Goal: Use online tool/utility: Utilize a website feature to perform a specific function

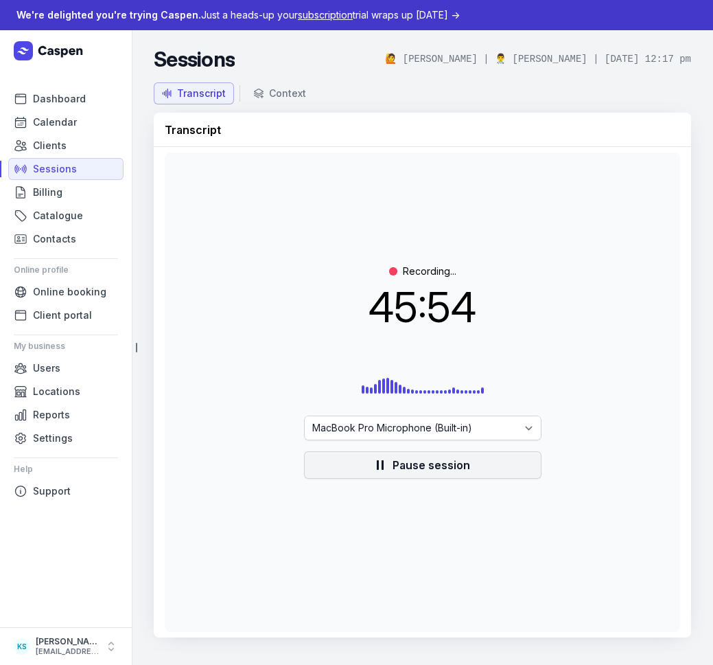
click at [434, 470] on span "Pause session" at bounding box center [432, 465] width 78 height 16
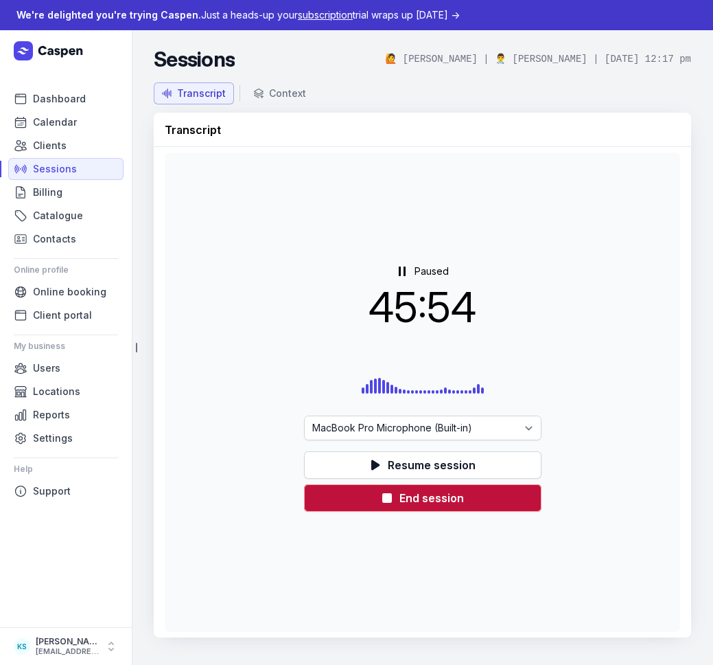
click at [435, 505] on span "End session" at bounding box center [432, 498] width 65 height 16
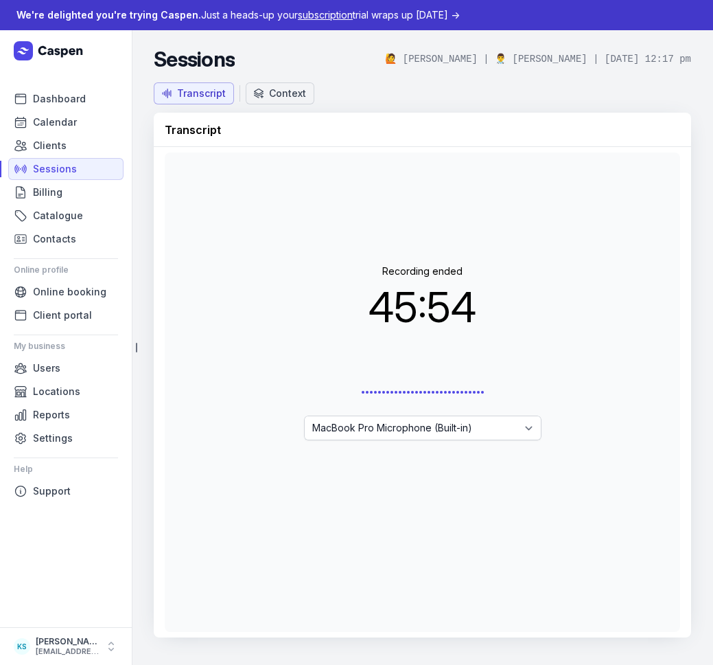
click at [297, 89] on div "Context" at bounding box center [287, 94] width 37 height 14
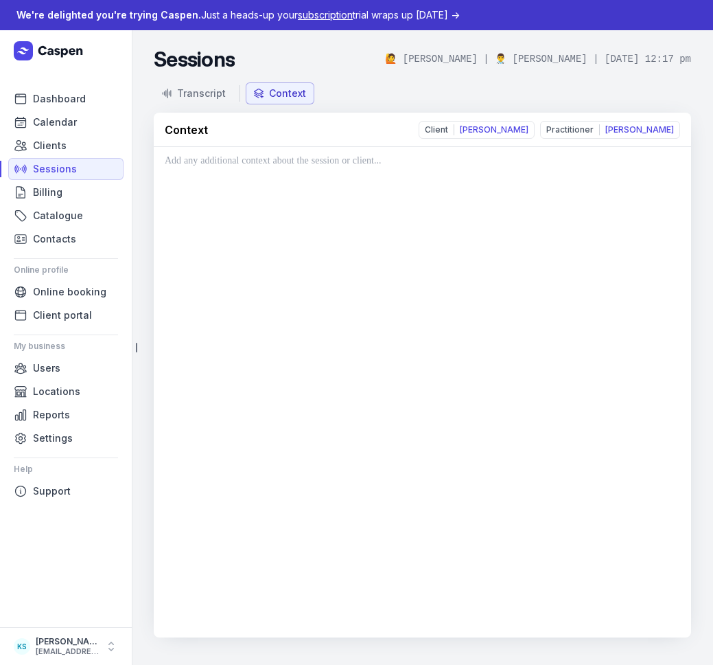
click at [378, 210] on div at bounding box center [423, 392] width 538 height 490
click at [320, 181] on div at bounding box center [423, 392] width 538 height 490
click at [321, 161] on p at bounding box center [423, 160] width 516 height 16
click at [373, 167] on p at bounding box center [423, 160] width 516 height 16
click at [216, 102] on button "Transcript" at bounding box center [194, 93] width 80 height 22
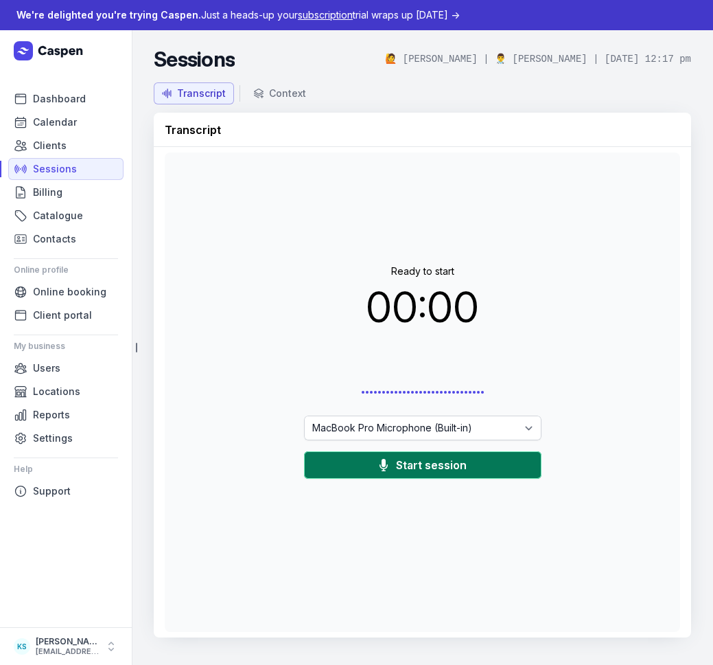
click at [365, 461] on button "Start session" at bounding box center [423, 464] width 238 height 27
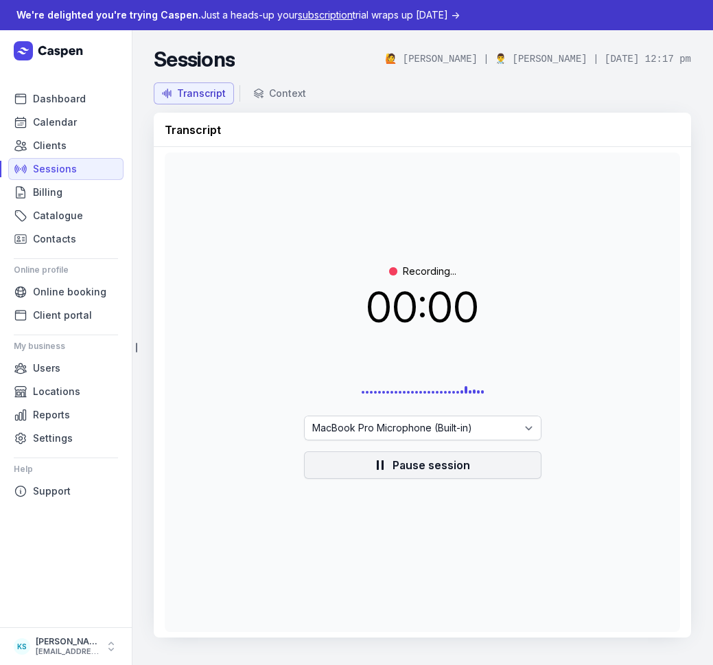
click at [418, 468] on span "Pause session" at bounding box center [432, 465] width 78 height 16
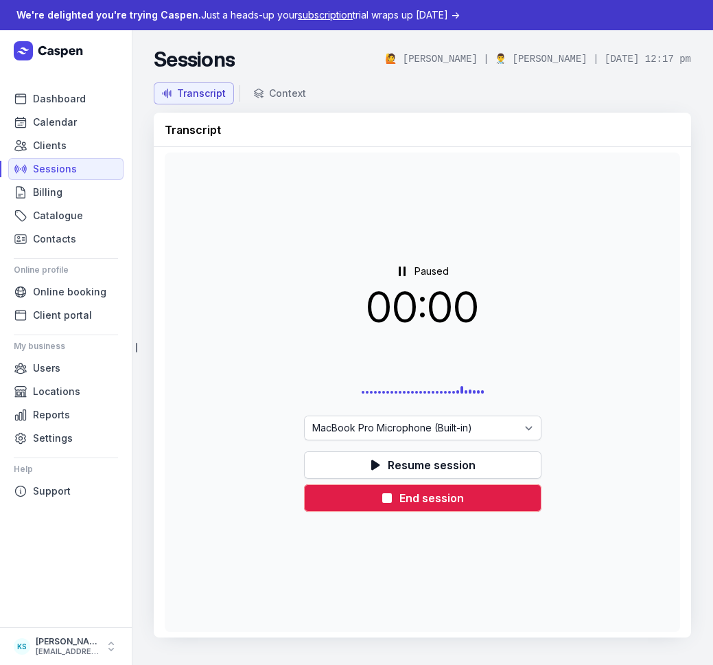
click at [447, 495] on span "End session" at bounding box center [432, 498] width 65 height 16
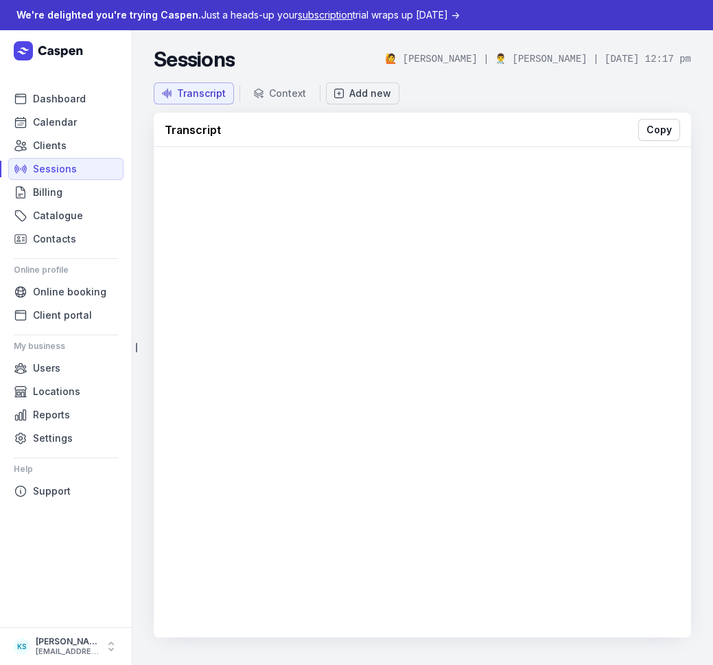
click at [341, 92] on div "Add new" at bounding box center [362, 94] width 57 height 14
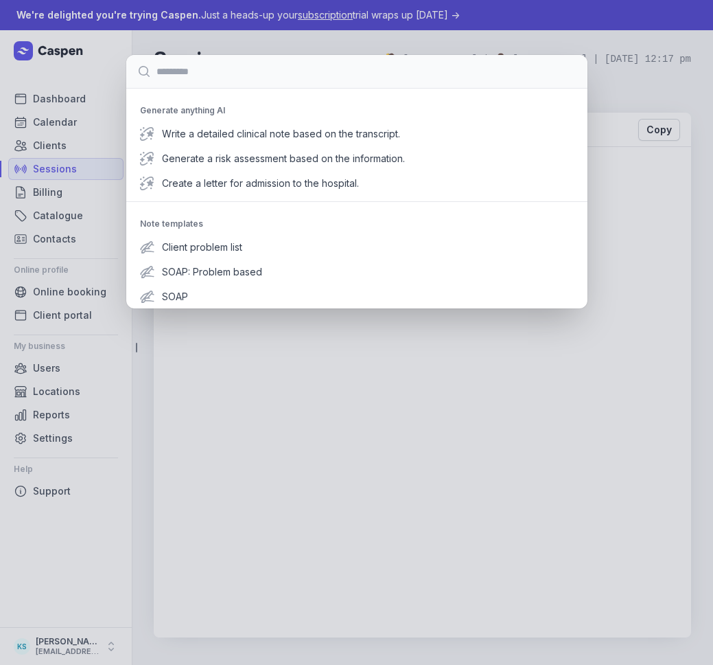
click at [601, 94] on div "Generate anything AI Write a detailed clinical note based on the transcript. Ge…" at bounding box center [356, 332] width 713 height 665
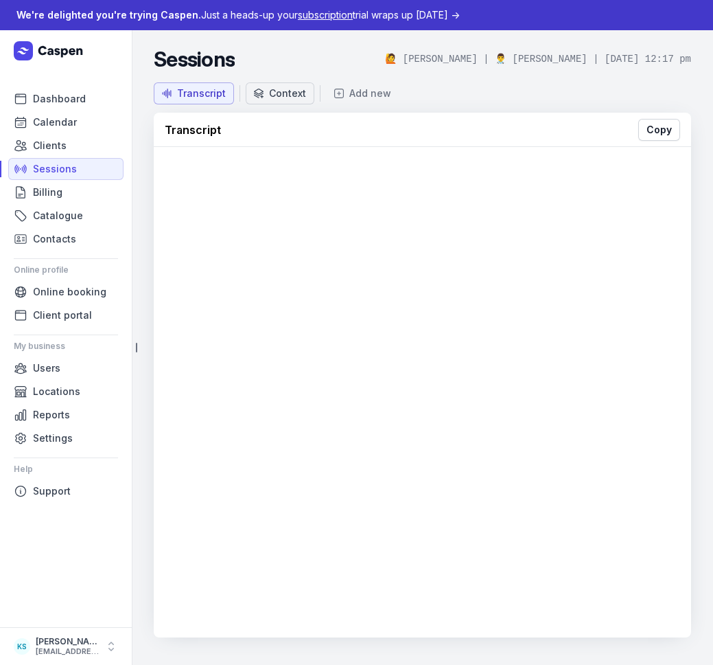
click at [287, 100] on button "Context" at bounding box center [280, 93] width 69 height 22
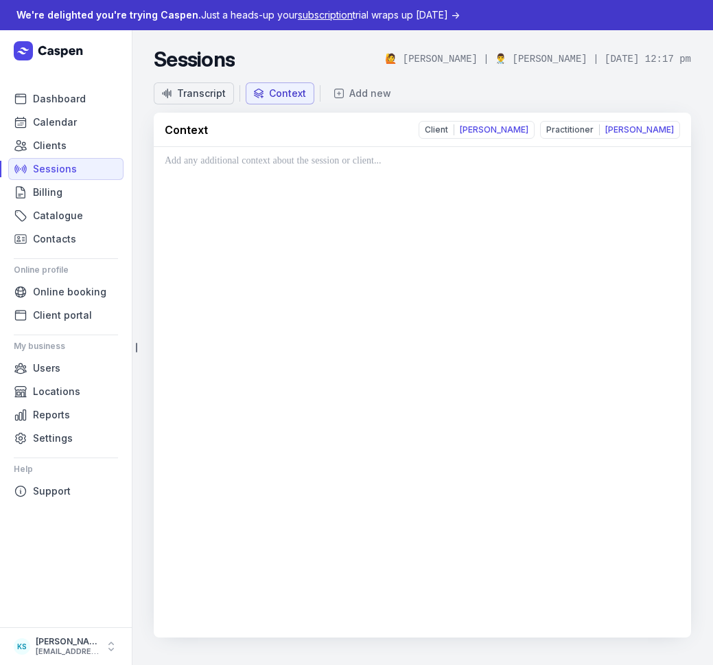
click at [186, 99] on div "Transcript" at bounding box center [201, 94] width 49 height 14
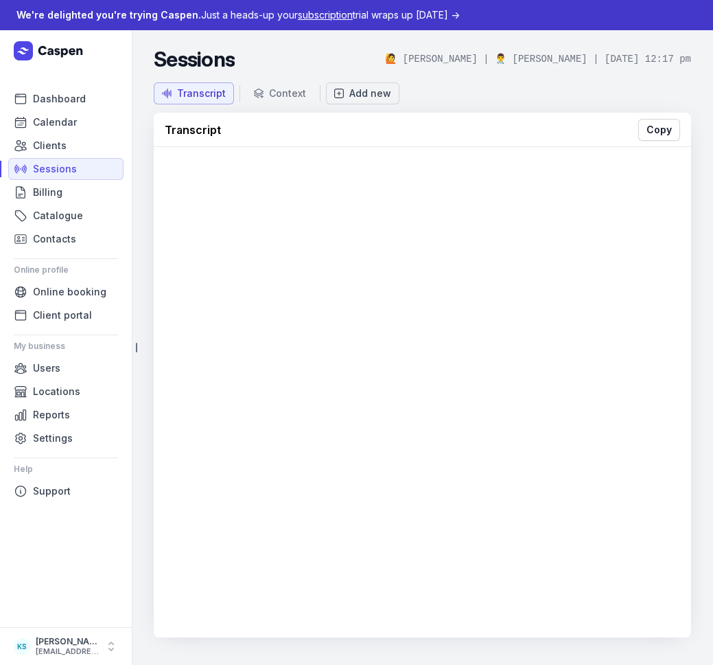
click at [381, 96] on div "Add new" at bounding box center [370, 94] width 42 height 14
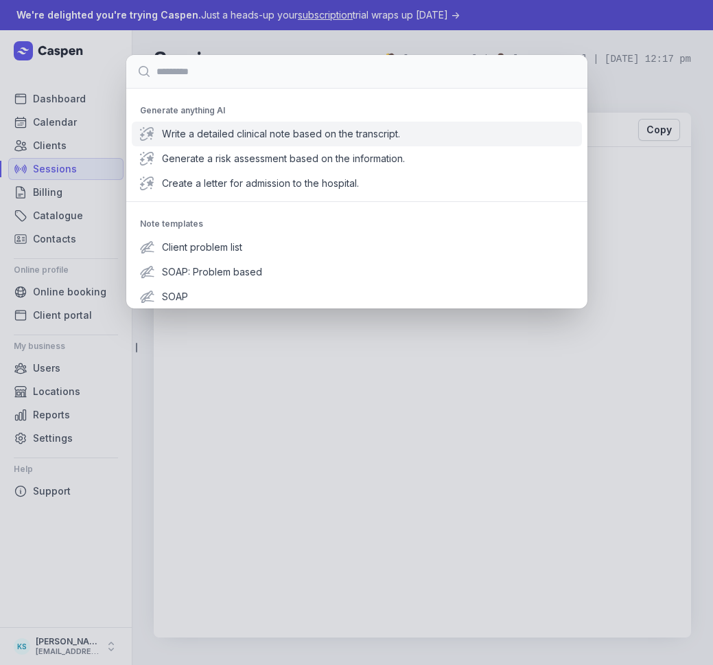
click at [266, 139] on span "Write a detailed clinical note based on the transcript." at bounding box center [368, 134] width 412 height 14
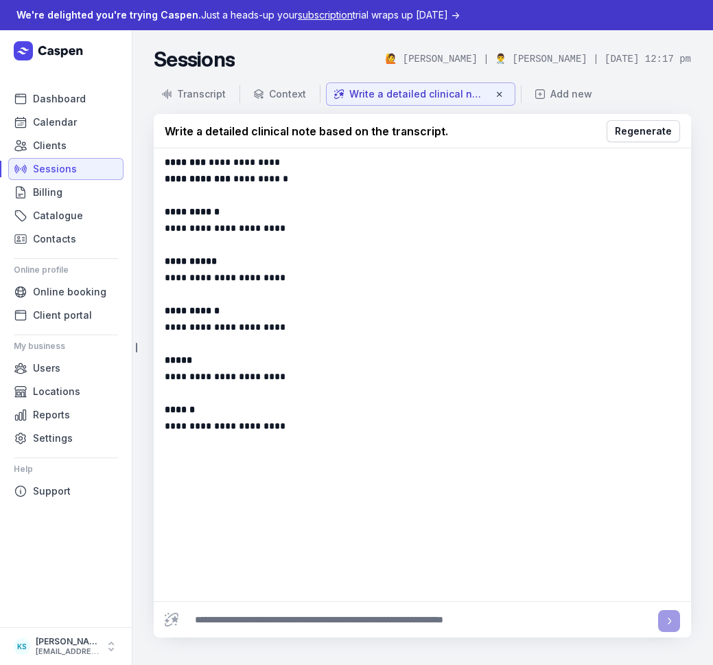
click at [72, 170] on span "Sessions" at bounding box center [55, 169] width 44 height 16
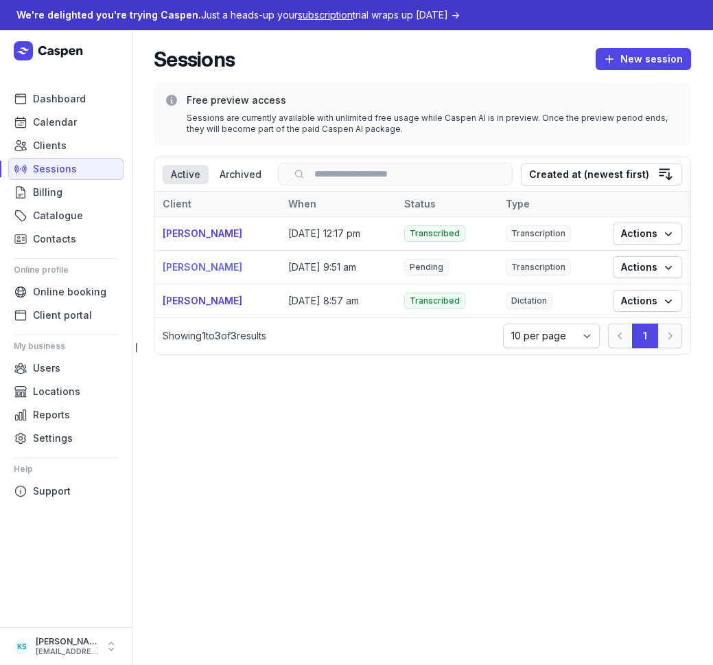
click at [227, 268] on link "[PERSON_NAME]" at bounding box center [203, 267] width 80 height 12
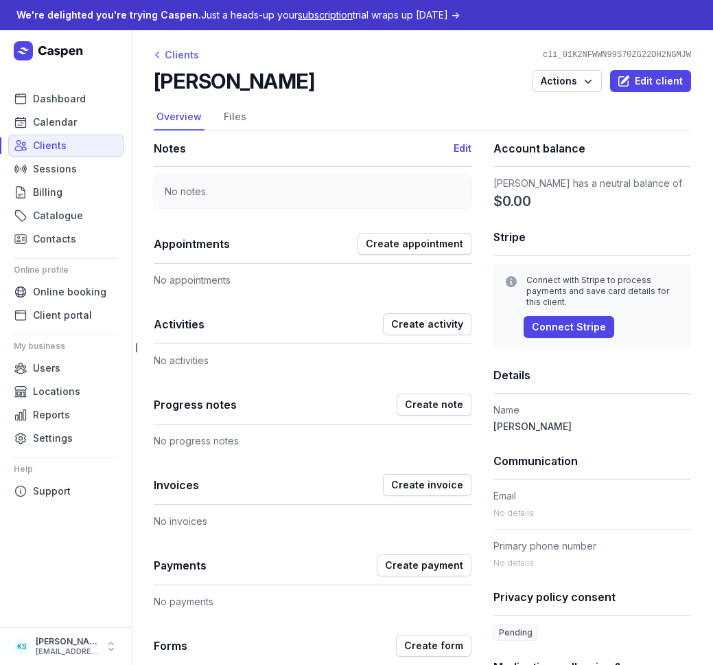
click at [189, 55] on div "Clients" at bounding box center [176, 55] width 45 height 16
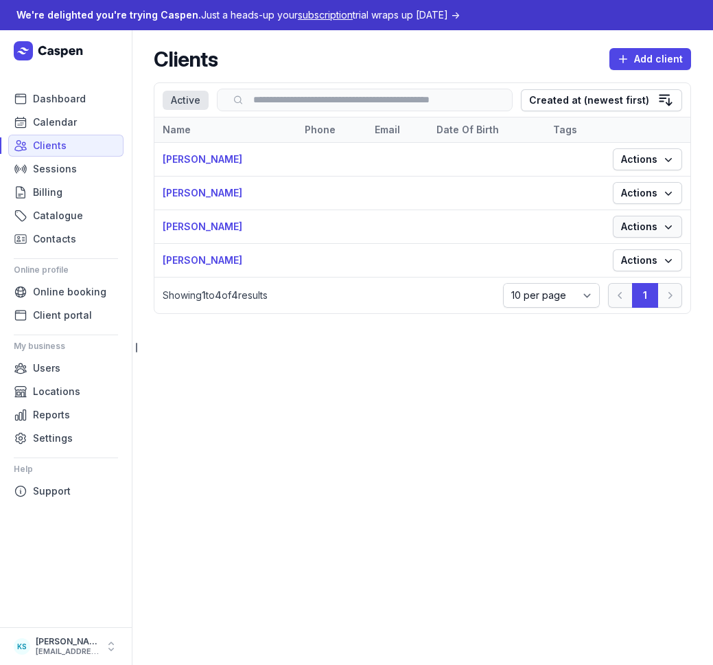
click at [667, 227] on icon "button" at bounding box center [669, 227] width 14 height 14
click at [667, 196] on icon "button" at bounding box center [669, 193] width 14 height 14
click at [645, 221] on link "View" at bounding box center [606, 220] width 154 height 19
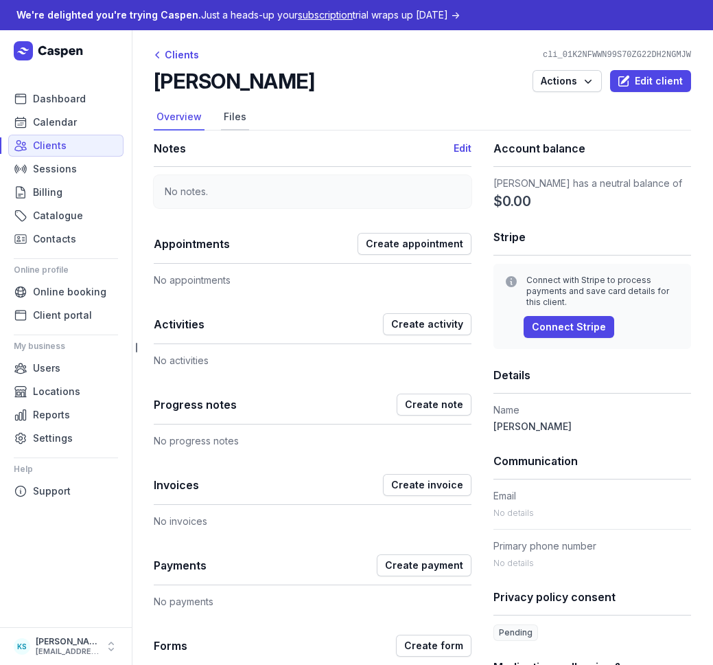
click at [238, 119] on link "Files" at bounding box center [235, 117] width 28 height 26
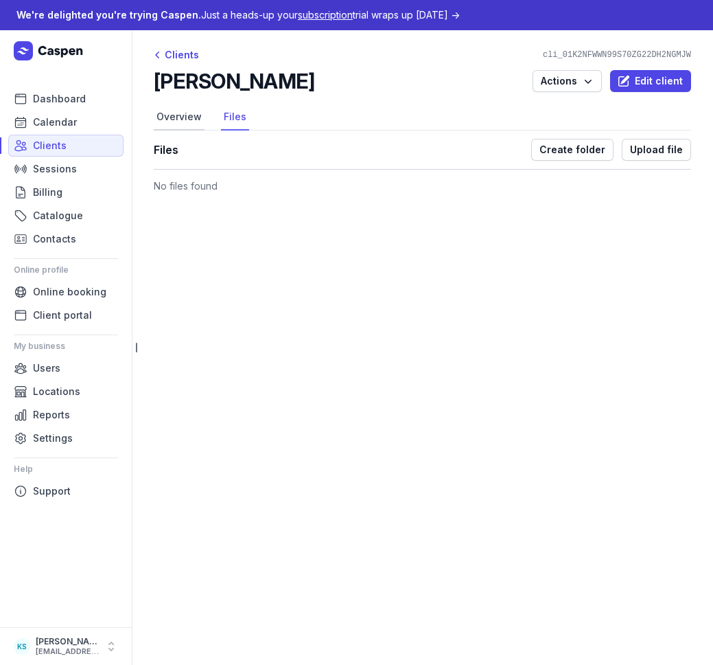
click at [192, 115] on link "Overview" at bounding box center [179, 117] width 51 height 26
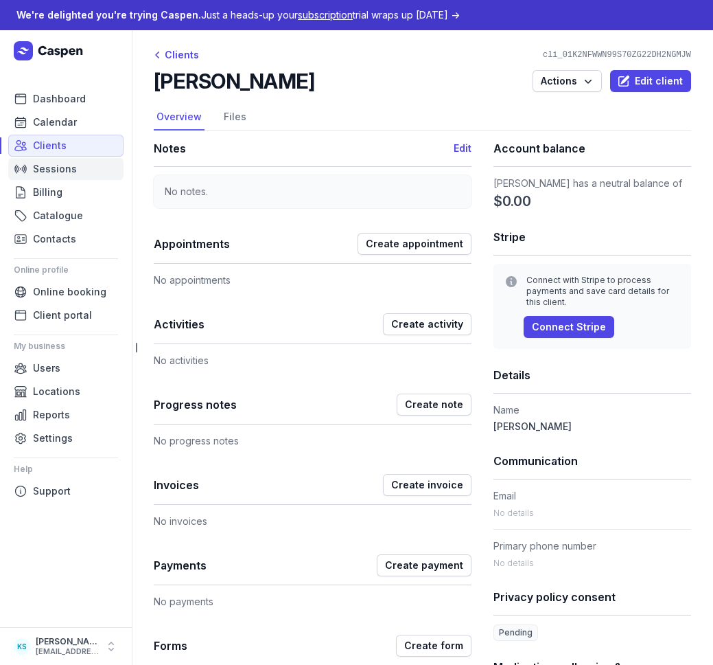
click at [54, 164] on span "Sessions" at bounding box center [55, 169] width 44 height 16
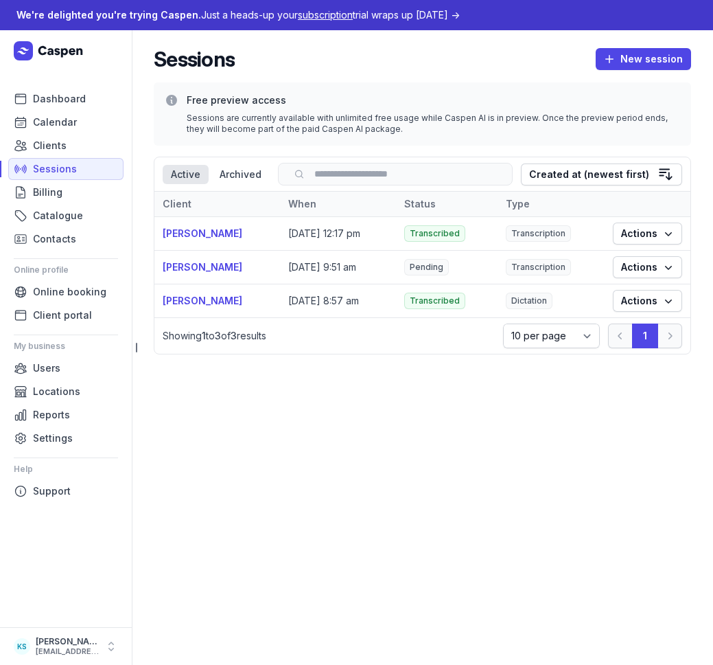
click at [498, 233] on td "Transcribed" at bounding box center [447, 234] width 102 height 34
click at [551, 233] on span "Transcription" at bounding box center [538, 233] width 65 height 16
click at [643, 304] on span "Actions" at bounding box center [647, 300] width 53 height 16
click at [625, 323] on link "View" at bounding box center [606, 328] width 154 height 19
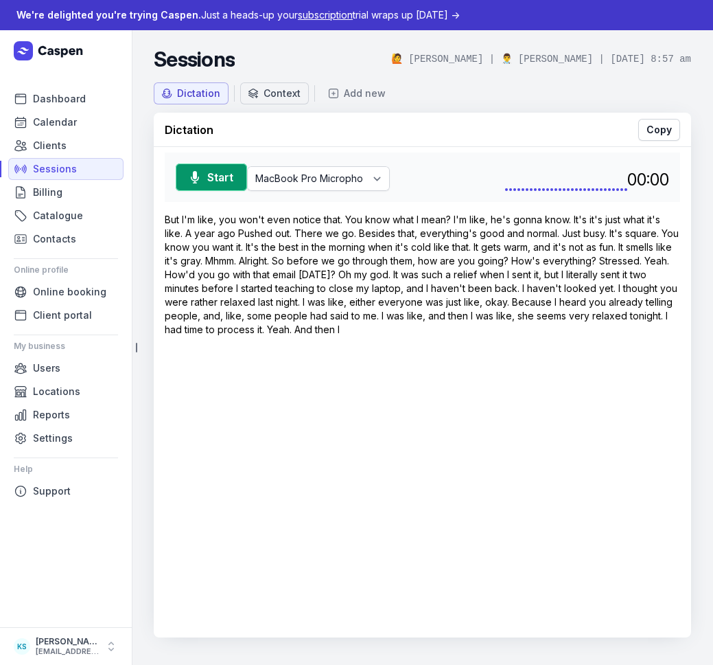
click at [267, 100] on button "Context" at bounding box center [274, 93] width 69 height 22
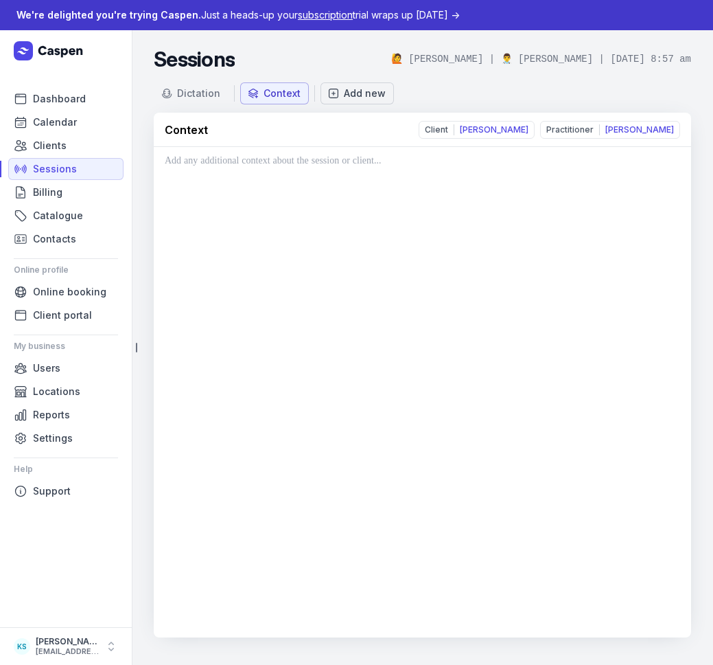
click at [355, 91] on div "Add new" at bounding box center [365, 94] width 42 height 14
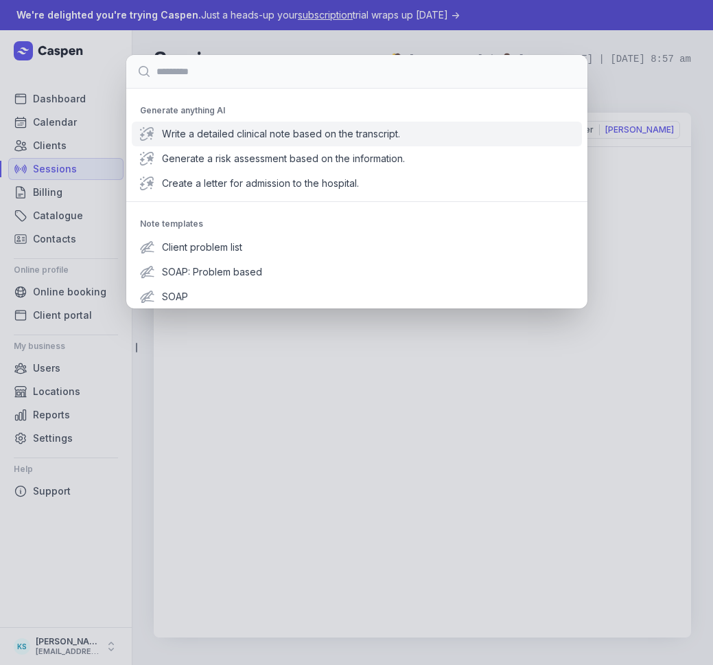
click at [312, 127] on span "Write a detailed clinical note based on the transcript." at bounding box center [368, 134] width 412 height 14
